Goal: Transaction & Acquisition: Purchase product/service

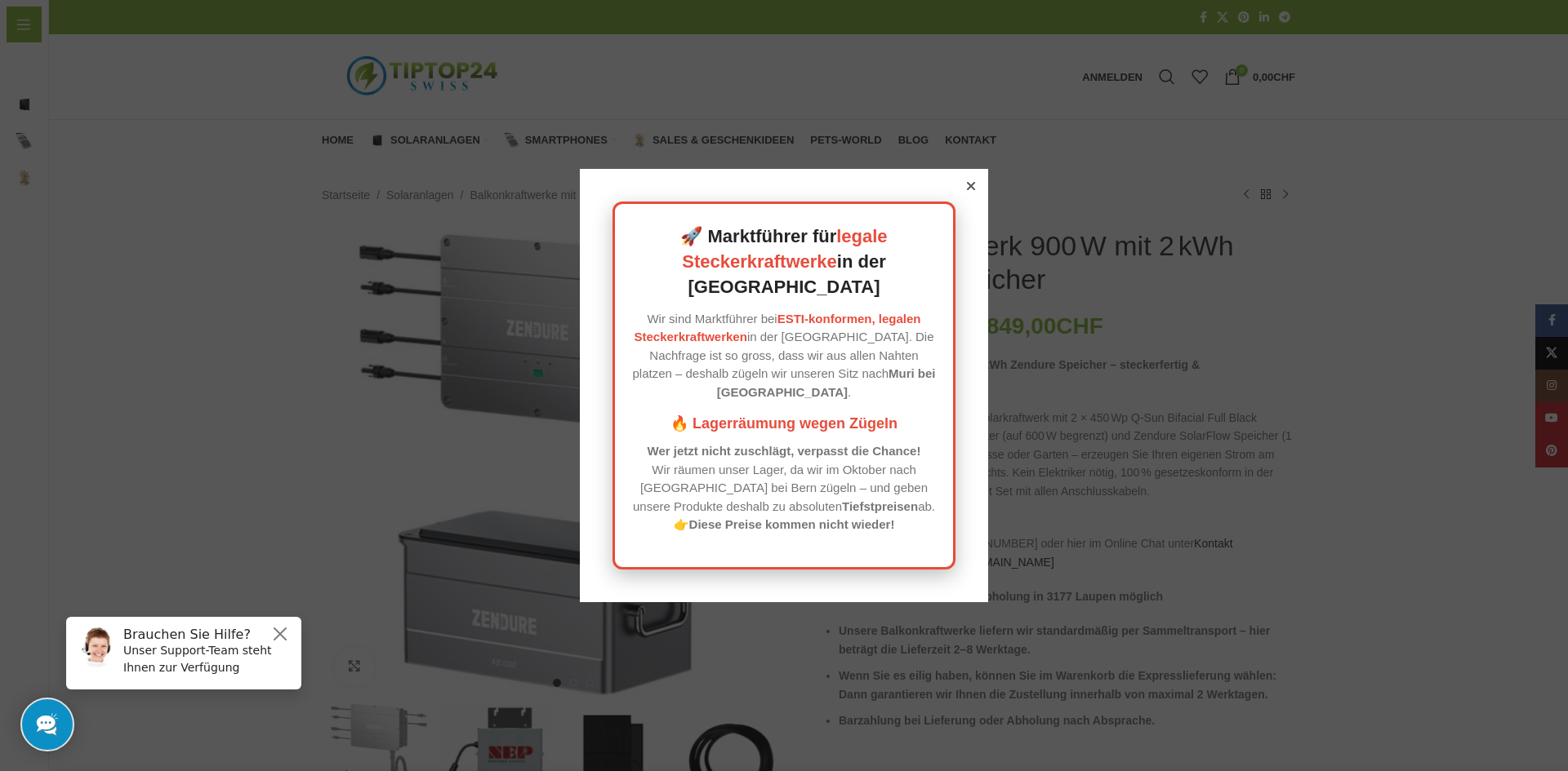
click at [967, 193] on div at bounding box center [971, 186] width 15 height 15
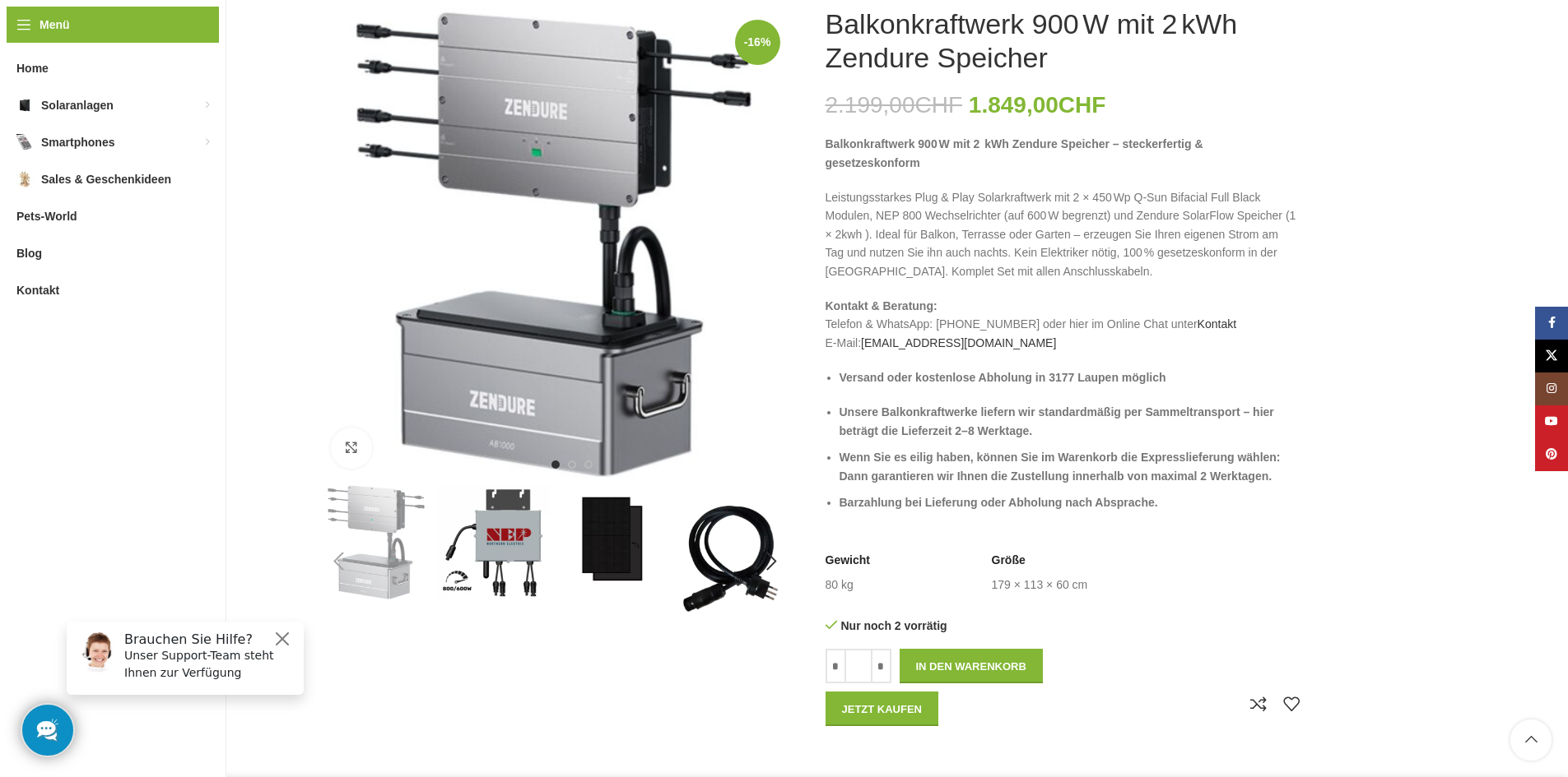
scroll to position [82, 0]
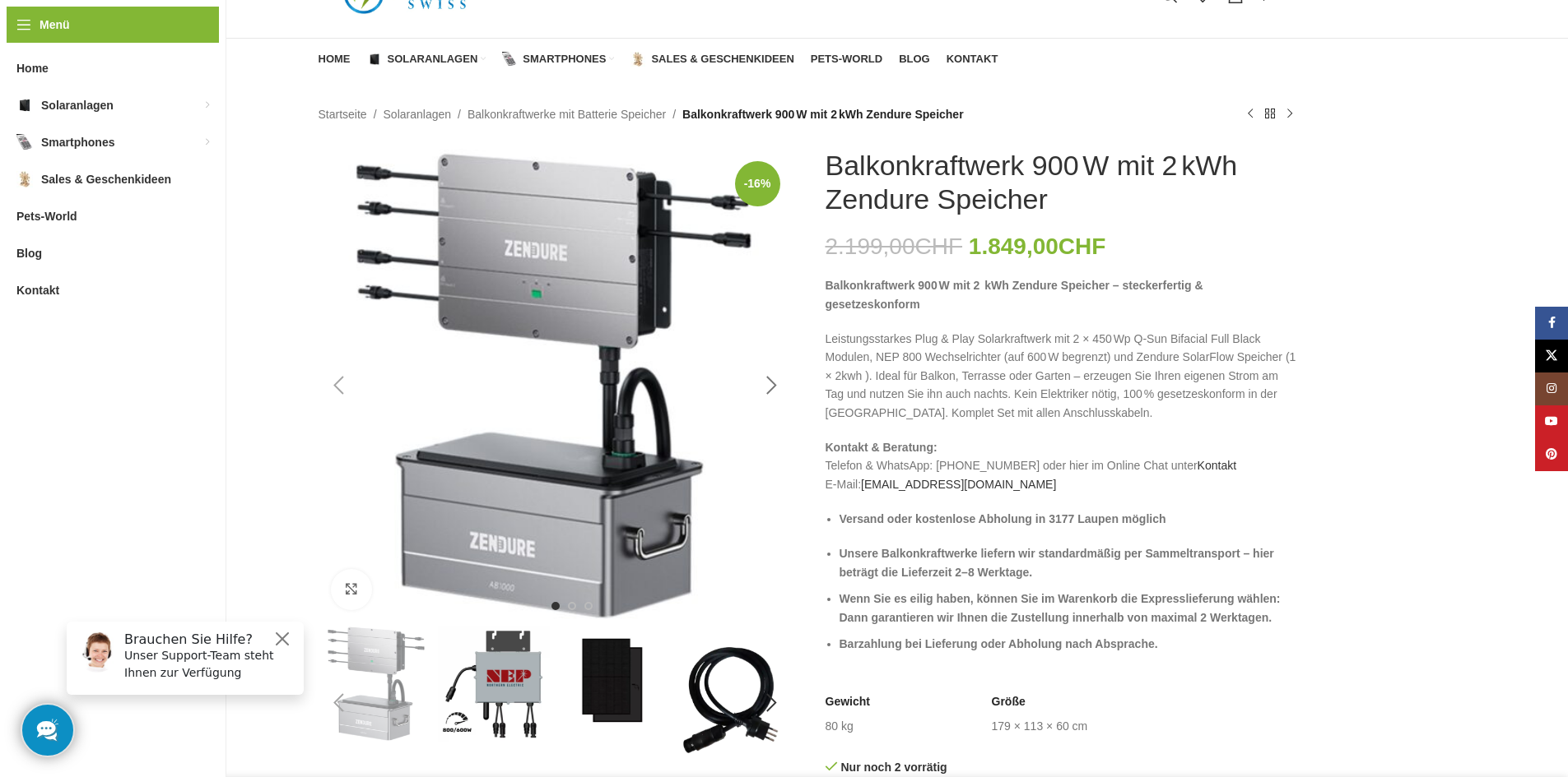
click at [768, 378] on div "Next slide" at bounding box center [772, 386] width 41 height 41
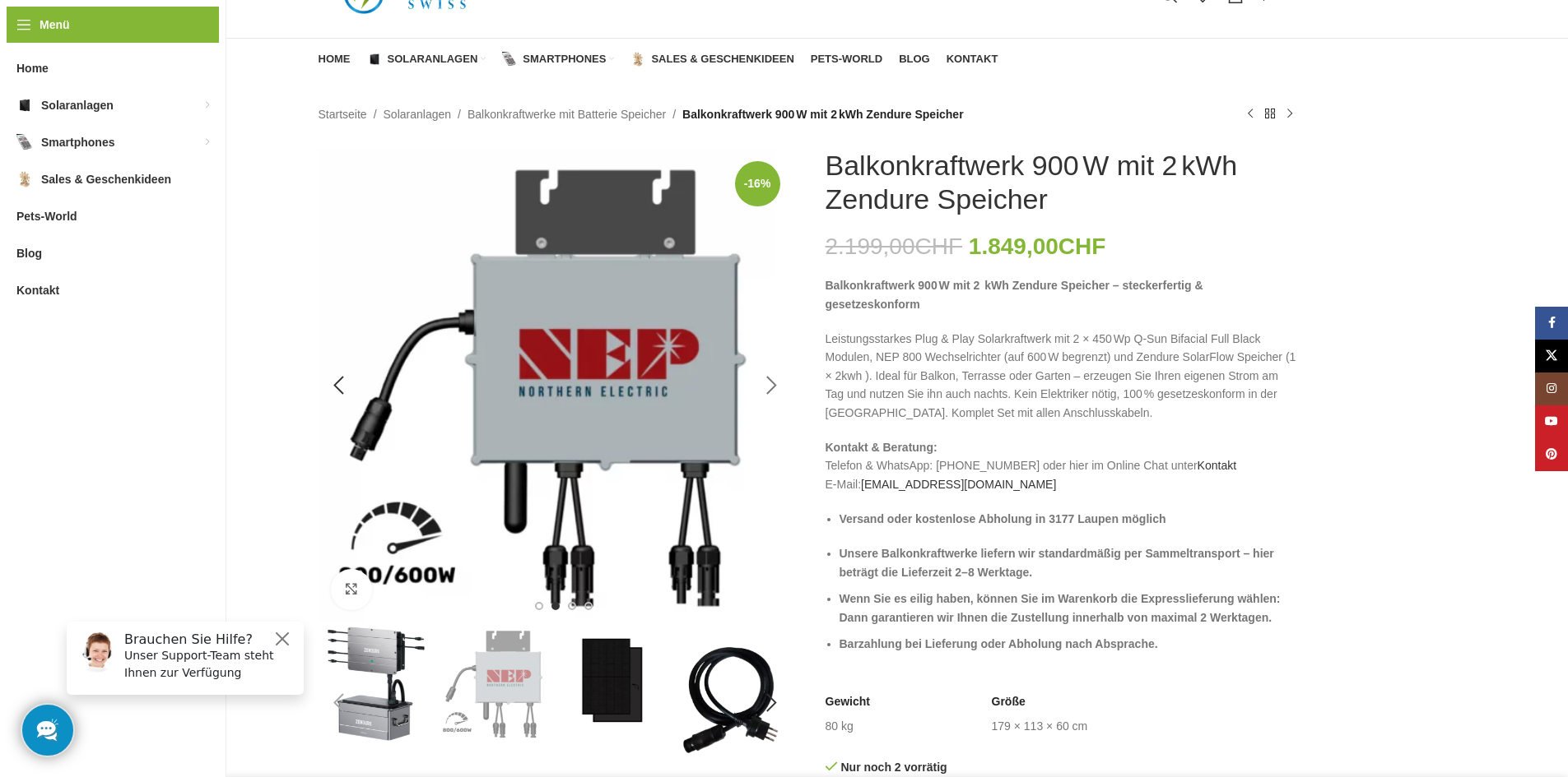
click at [768, 378] on div "Next slide" at bounding box center [772, 386] width 41 height 41
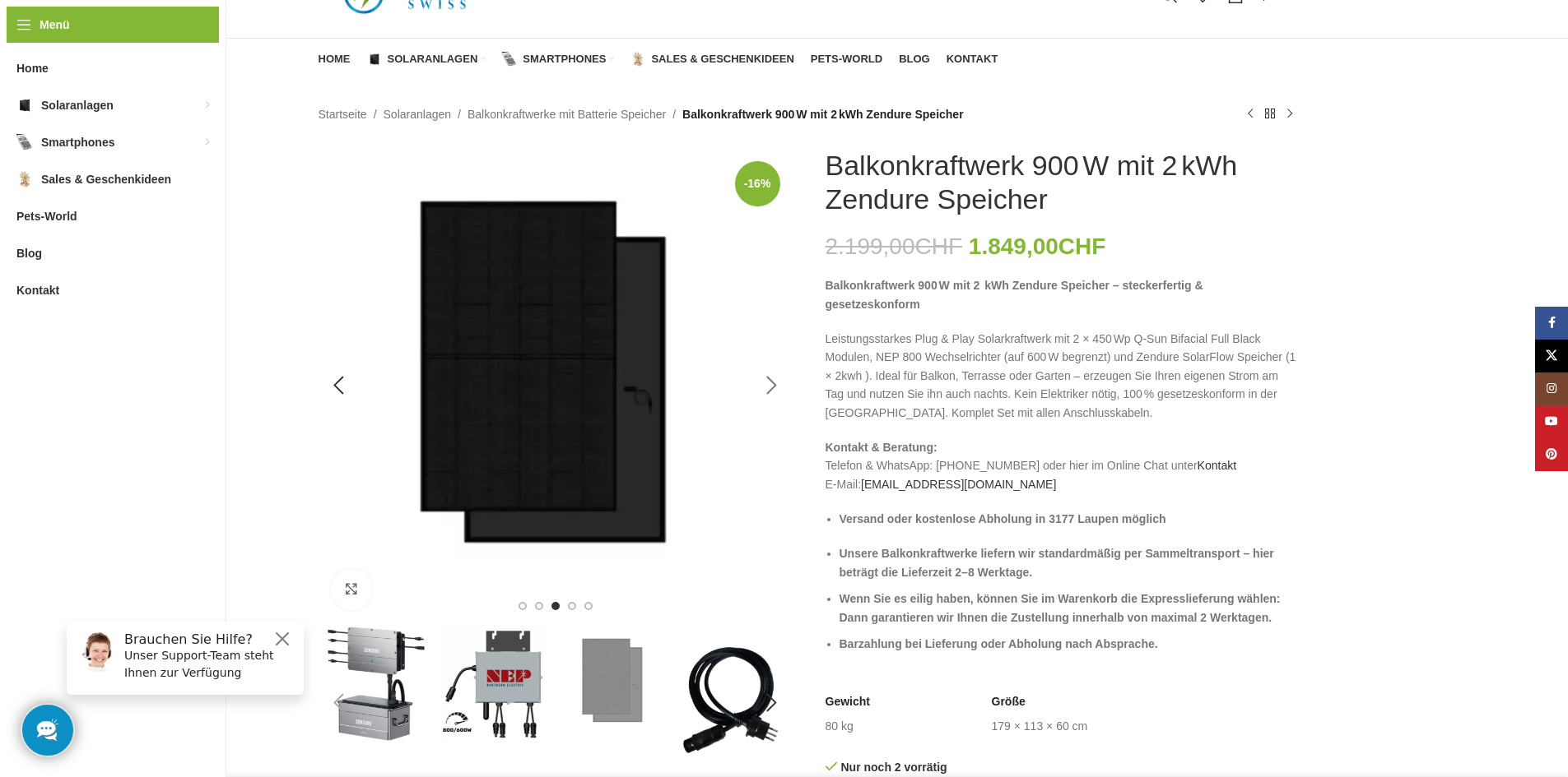
click at [769, 380] on div "Next slide" at bounding box center [772, 386] width 41 height 41
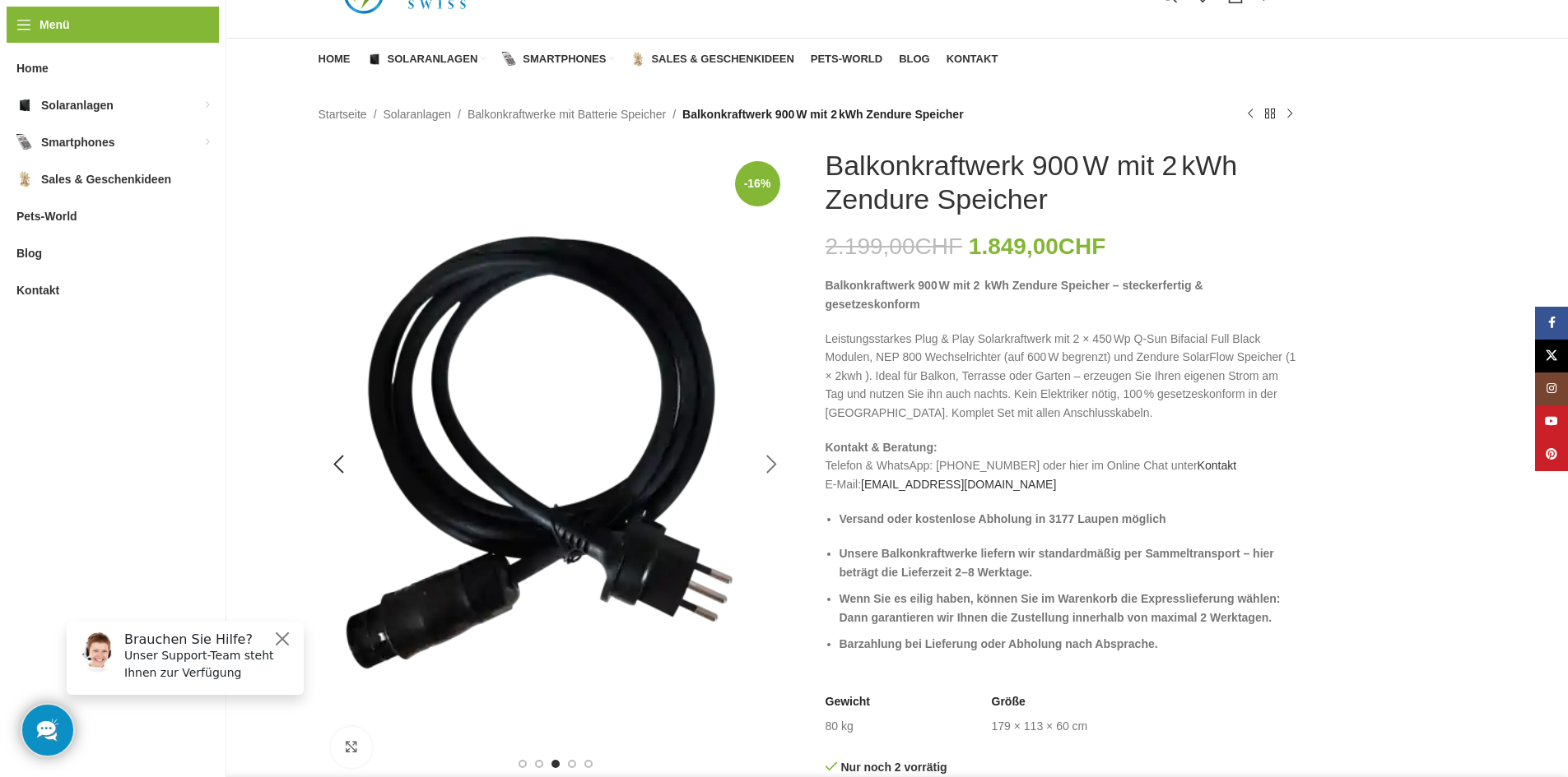
click at [769, 380] on img "4 / 6" at bounding box center [555, 465] width 474 height 632
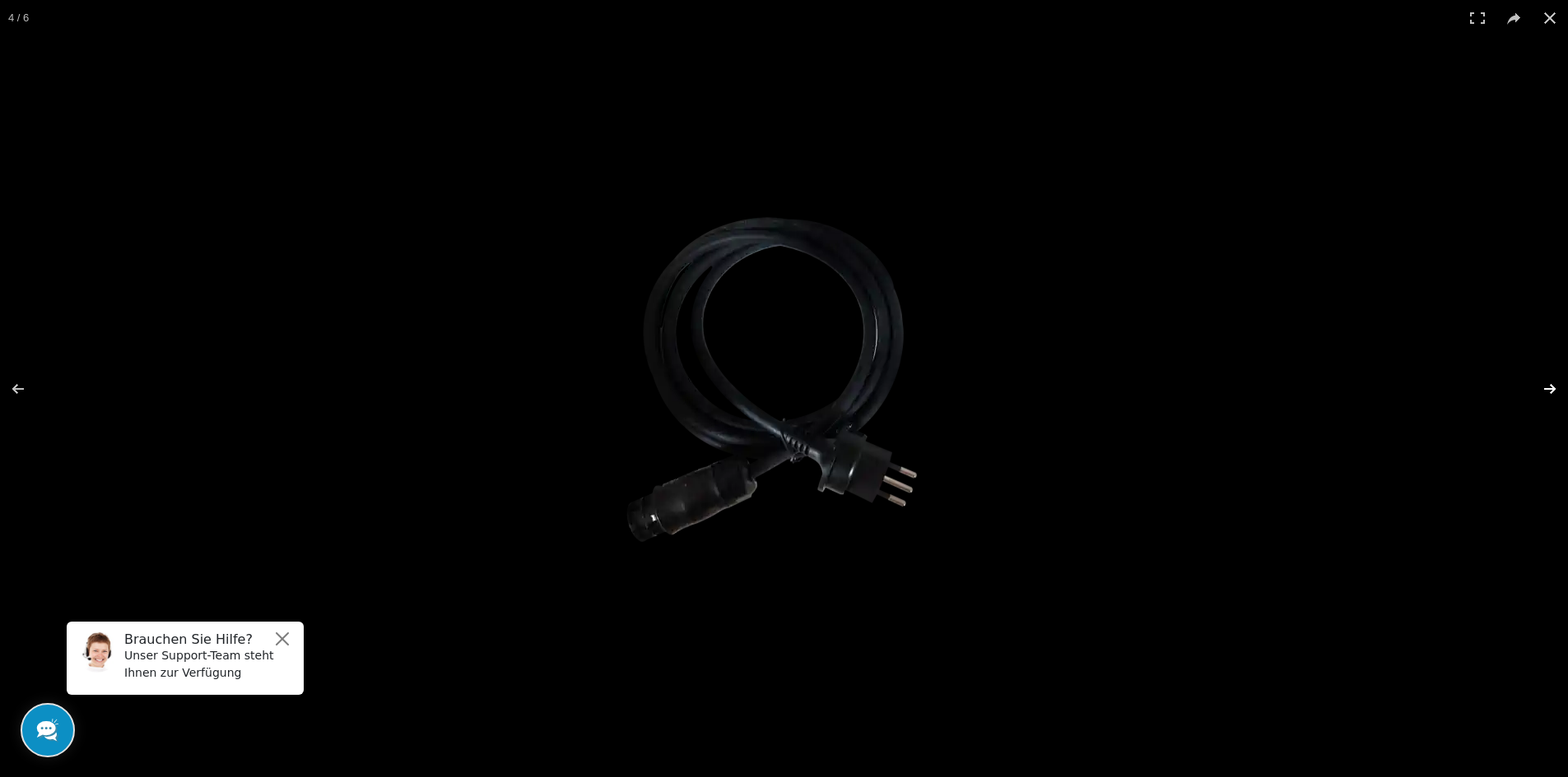
click at [1549, 388] on button at bounding box center [1539, 388] width 58 height 82
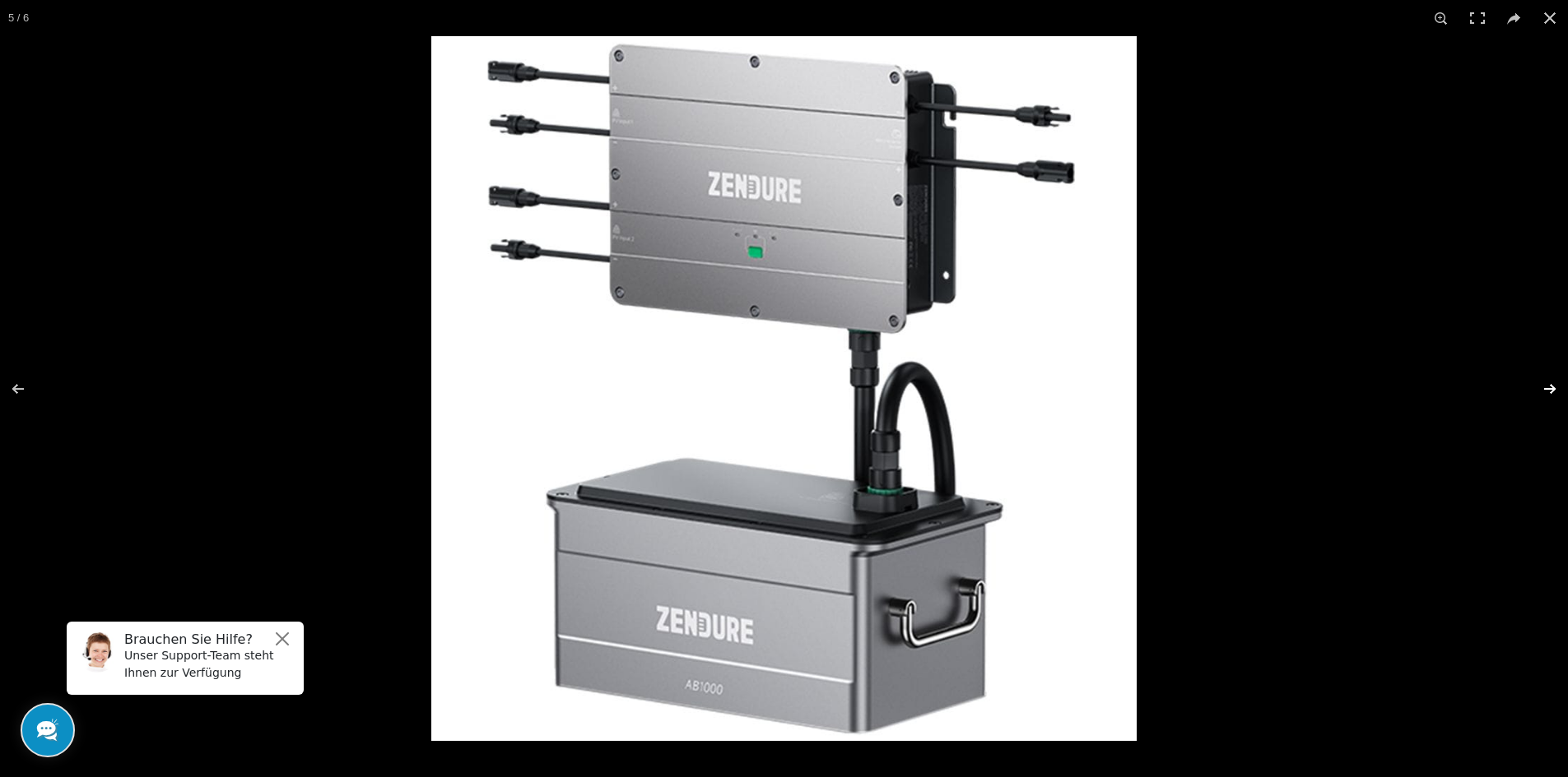
click at [1549, 388] on button at bounding box center [1539, 388] width 58 height 82
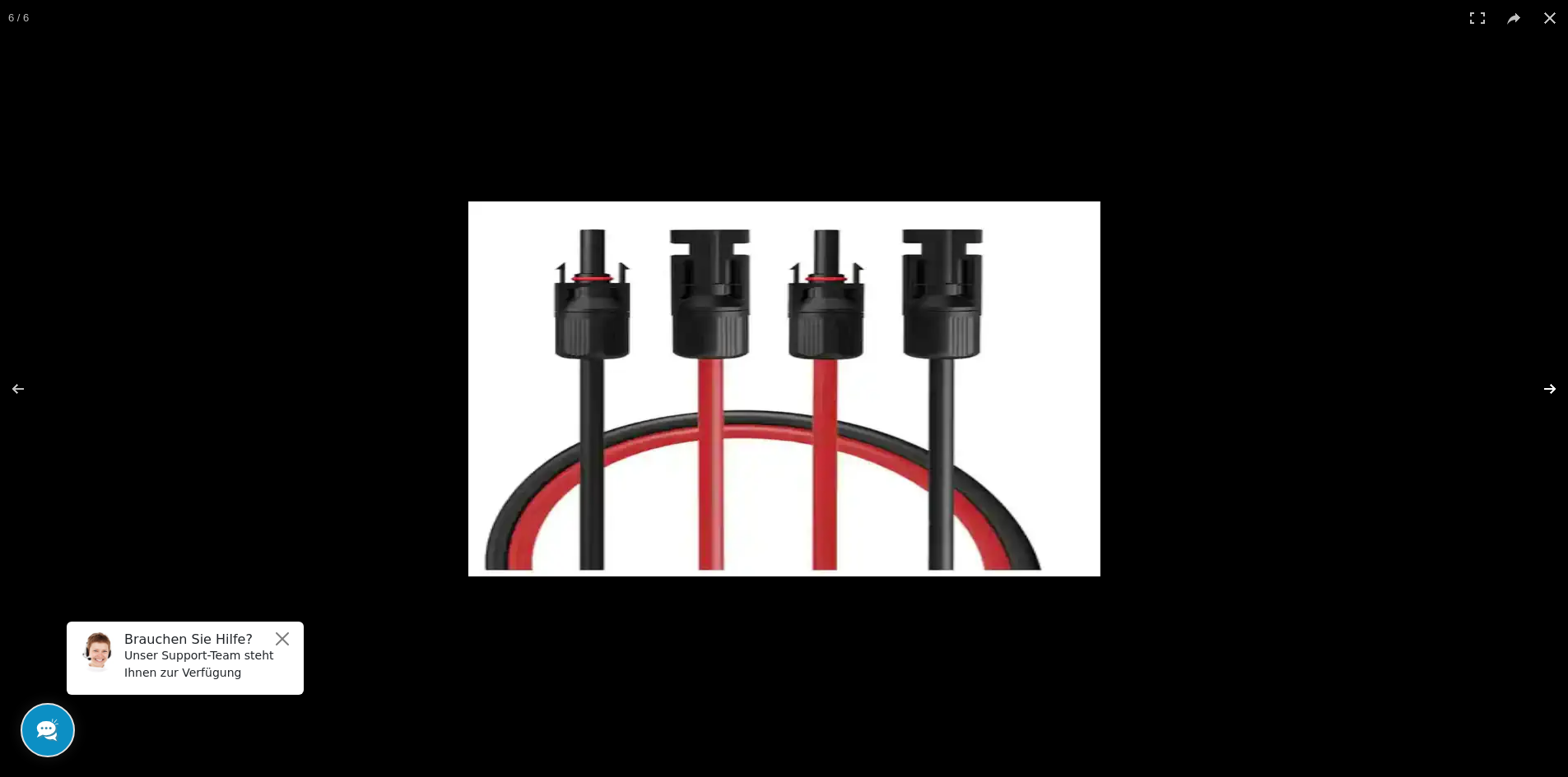
click at [1549, 388] on button at bounding box center [1539, 388] width 58 height 82
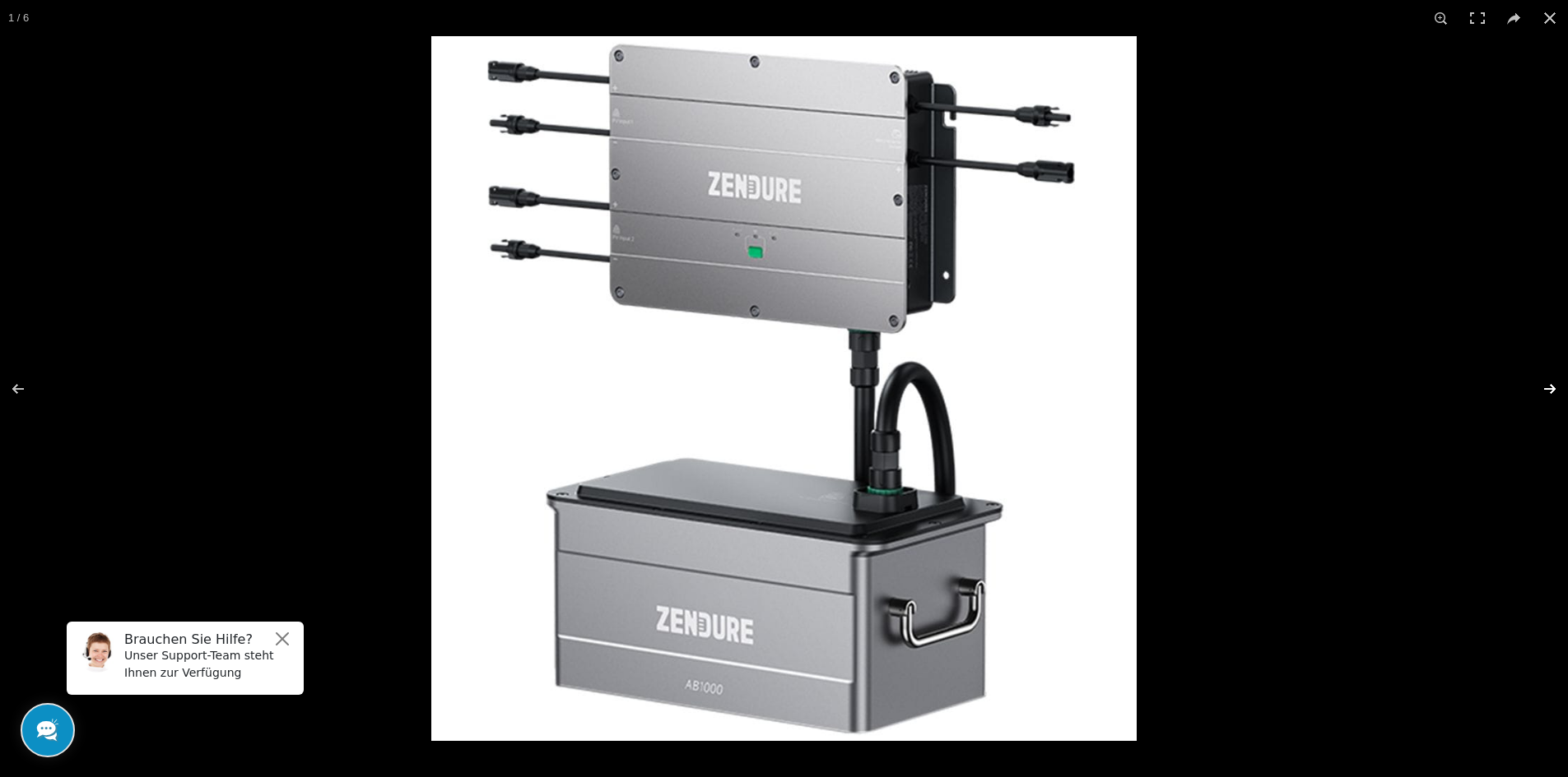
click at [1548, 388] on button at bounding box center [1539, 388] width 58 height 82
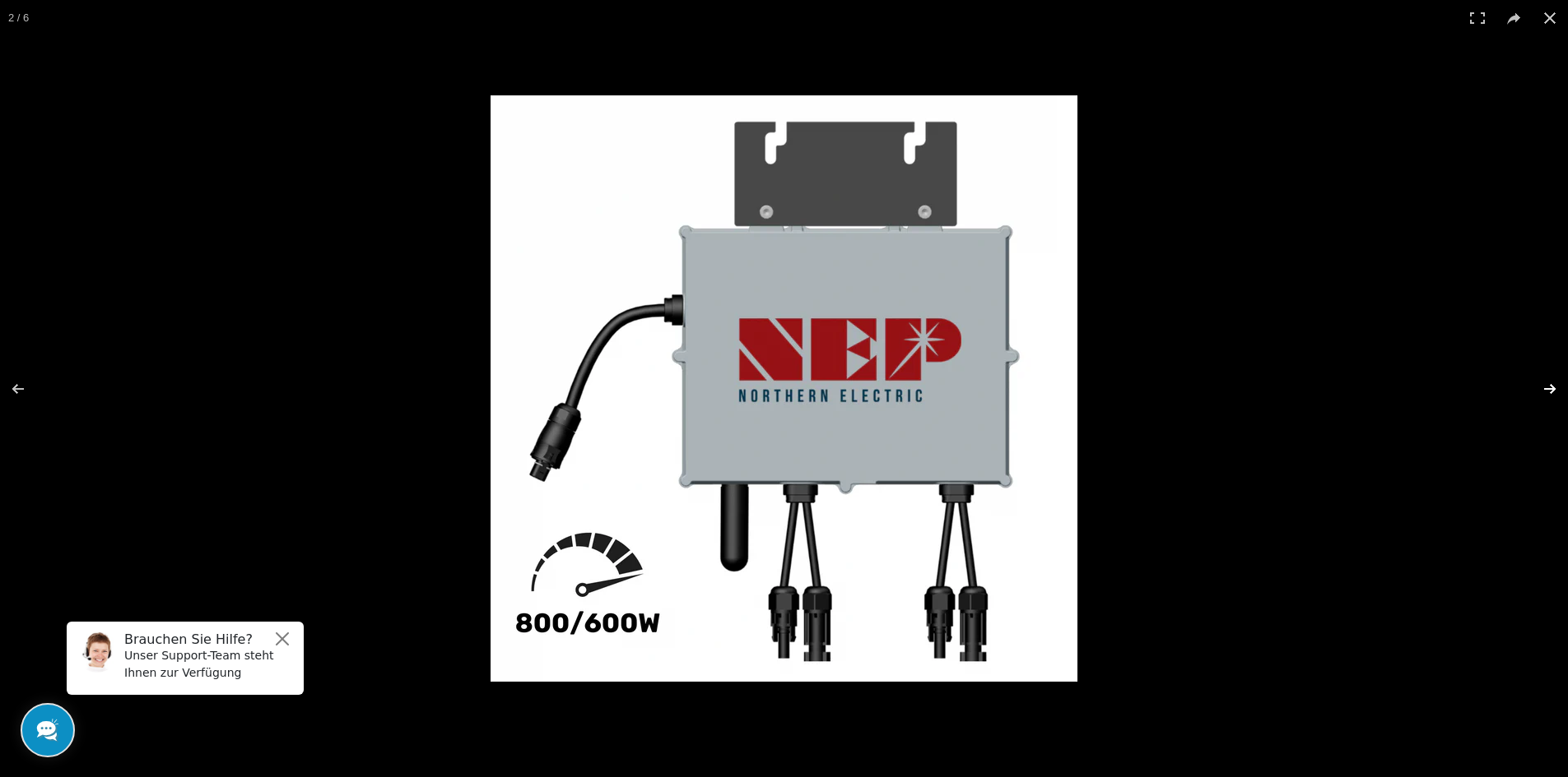
click at [1548, 388] on button at bounding box center [1539, 388] width 58 height 82
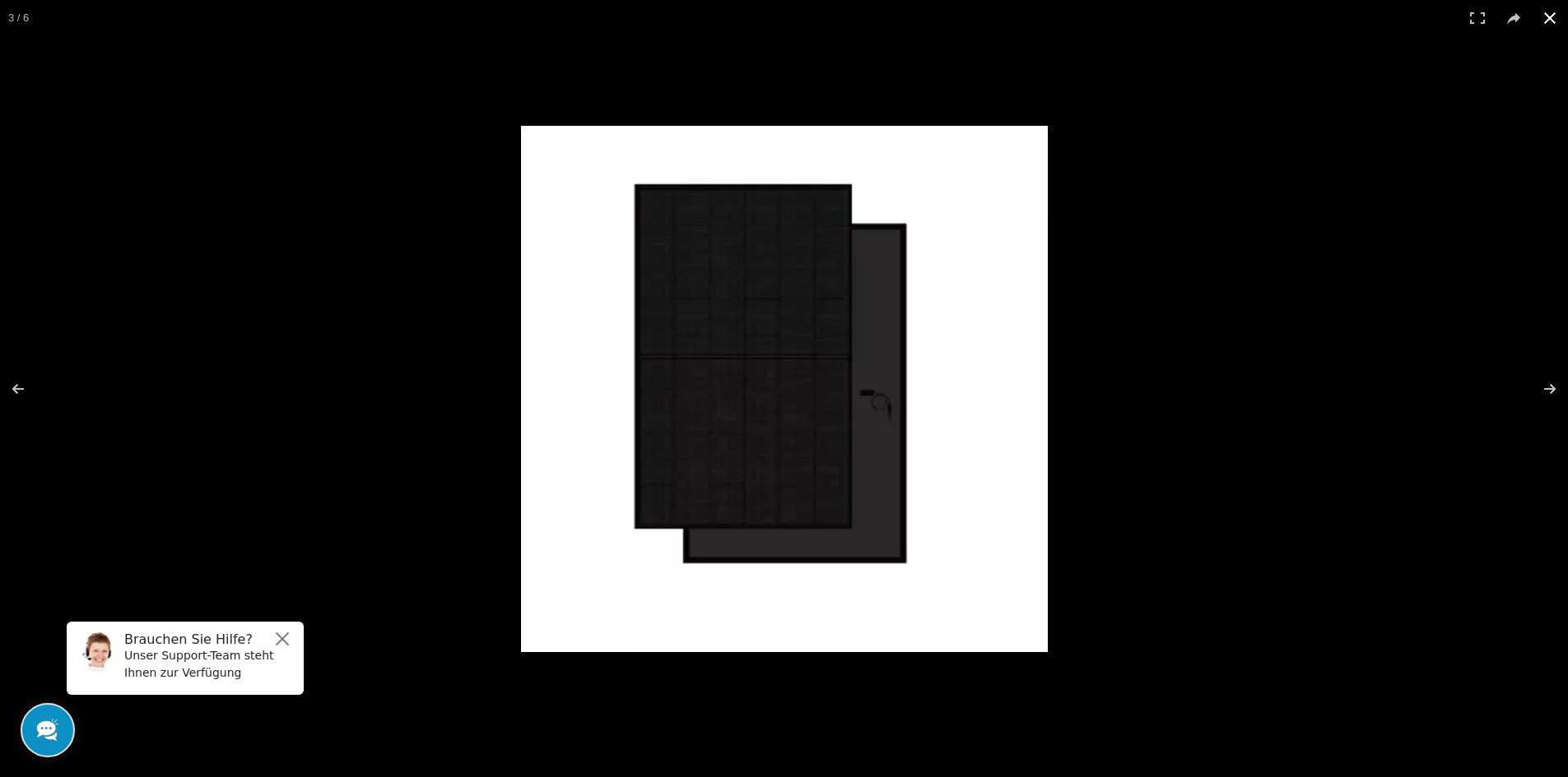
click at [1543, 20] on button at bounding box center [1549, 18] width 36 height 36
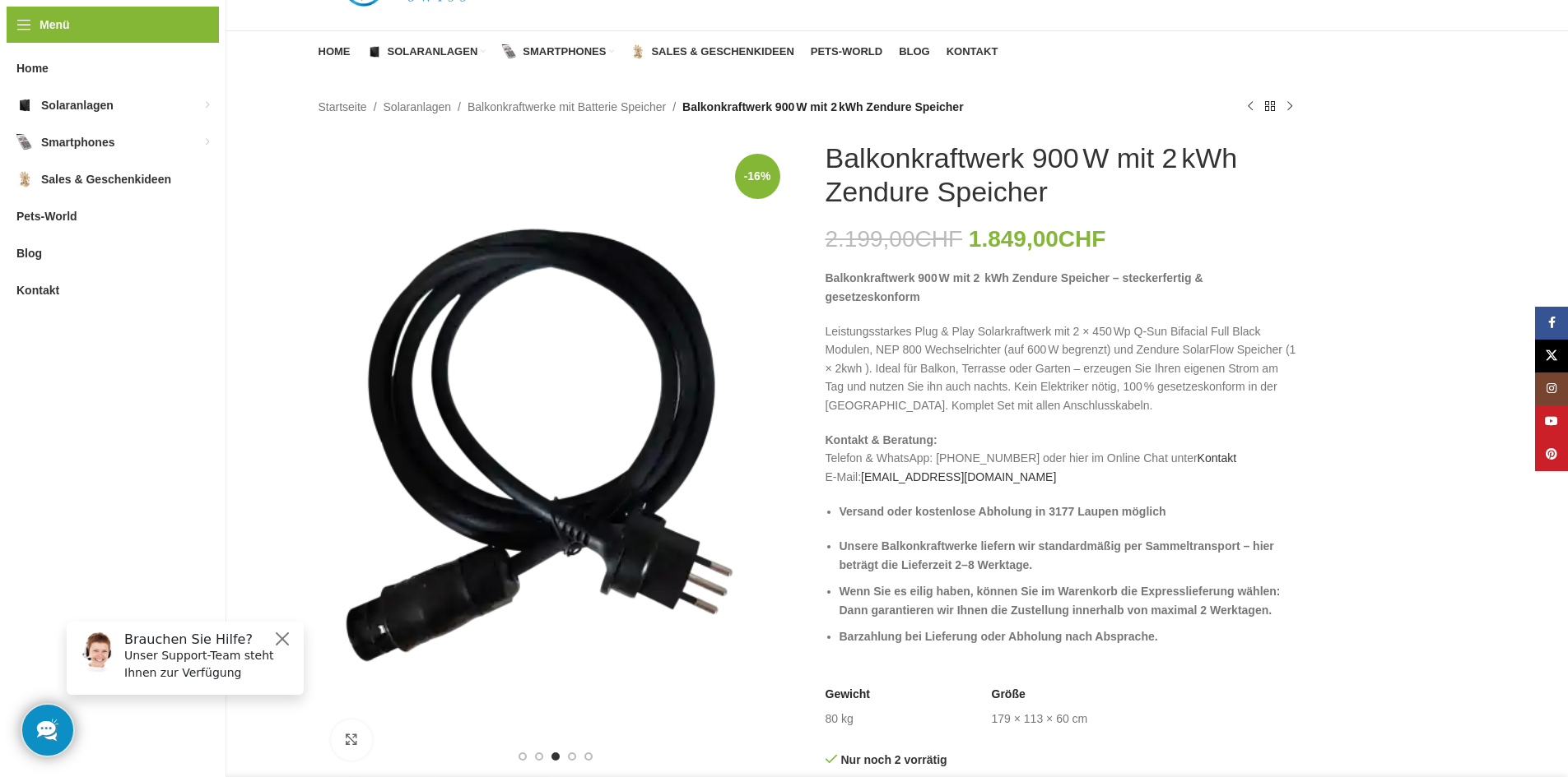
scroll to position [0, 0]
